Goal: Task Accomplishment & Management: Use online tool/utility

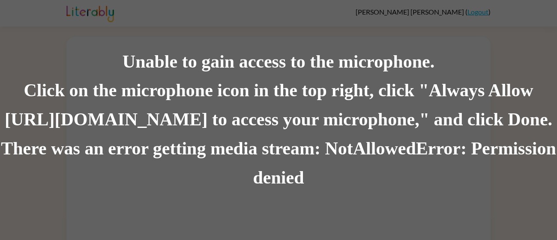
click at [152, 67] on div "Unable to gain access to the microphone." at bounding box center [278, 62] width 557 height 29
click at [90, 46] on div "Unable to gain access to the microphone. Click on the microphone icon in the to…" at bounding box center [278, 120] width 557 height 240
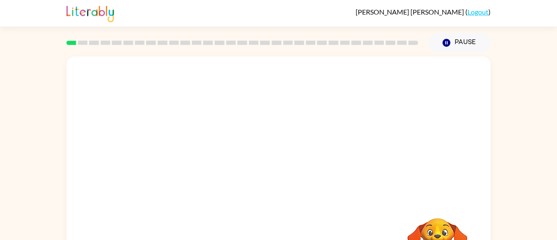
click at [248, 15] on div "[PERSON_NAME] ( Logout )" at bounding box center [278, 13] width 424 height 27
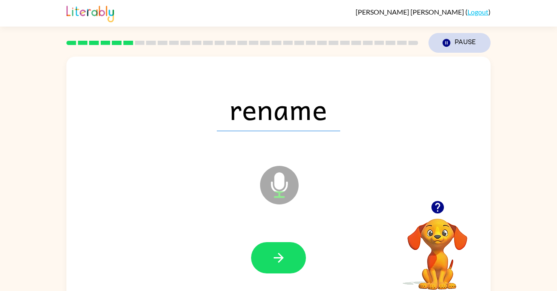
click at [443, 44] on icon "button" at bounding box center [446, 43] width 8 height 8
